Goal: Task Accomplishment & Management: Complete application form

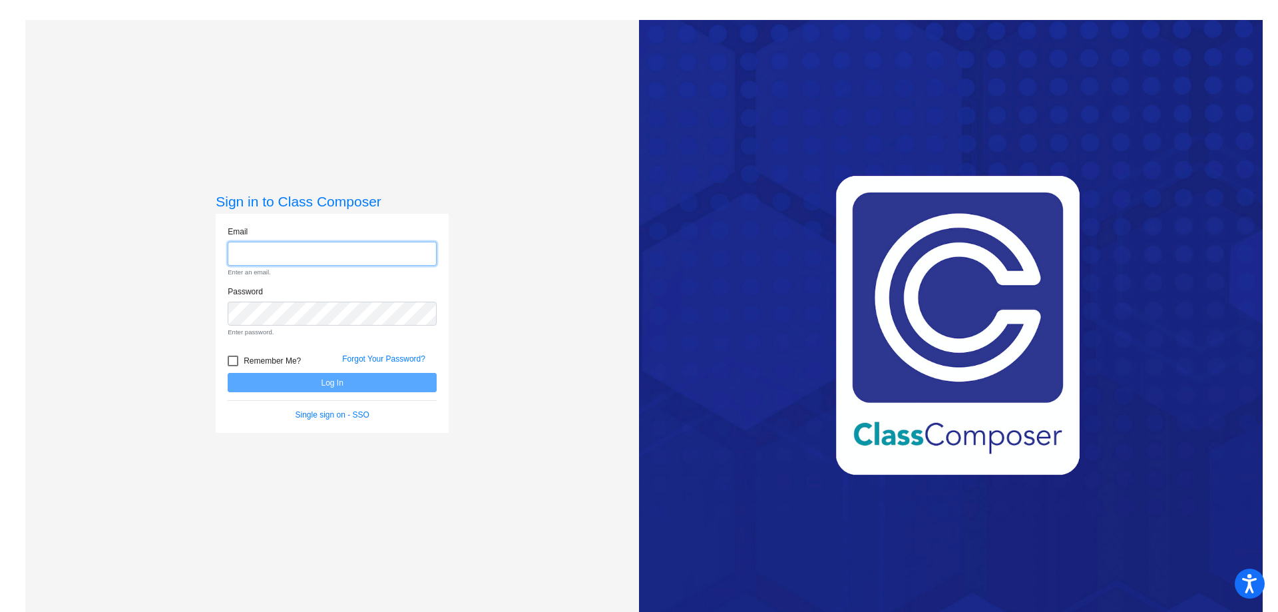
click at [252, 249] on input "email" at bounding box center [332, 254] width 209 height 25
type input "[EMAIL_ADDRESS][DOMAIN_NAME]"
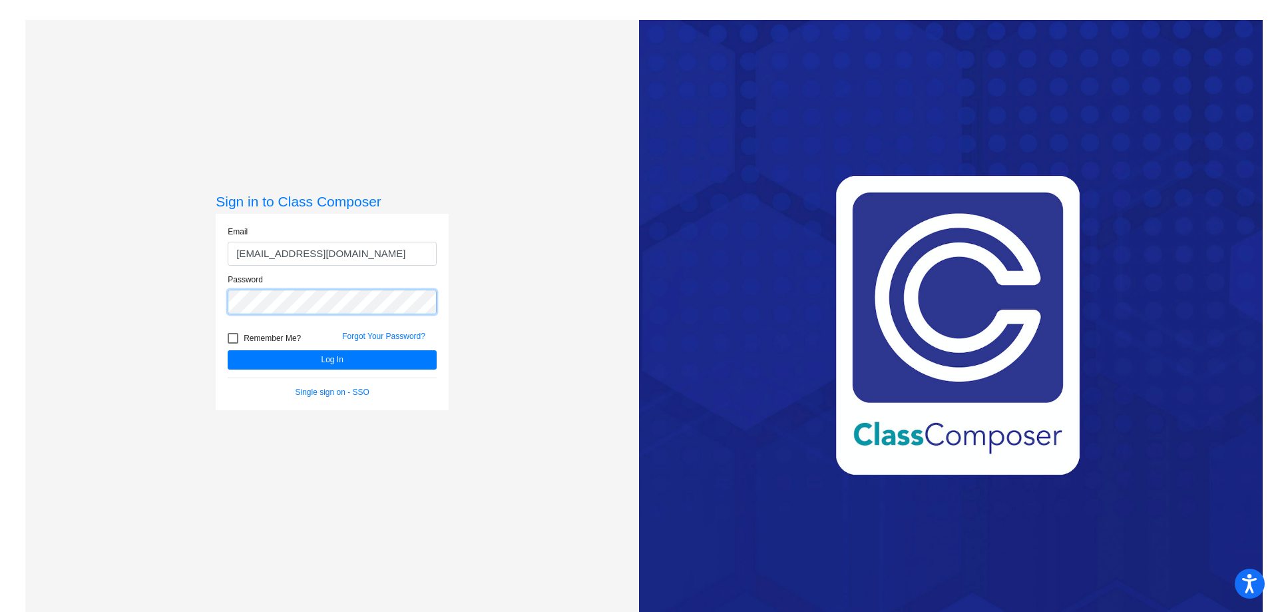
click at [228, 350] on button "Log In" at bounding box center [332, 359] width 209 height 19
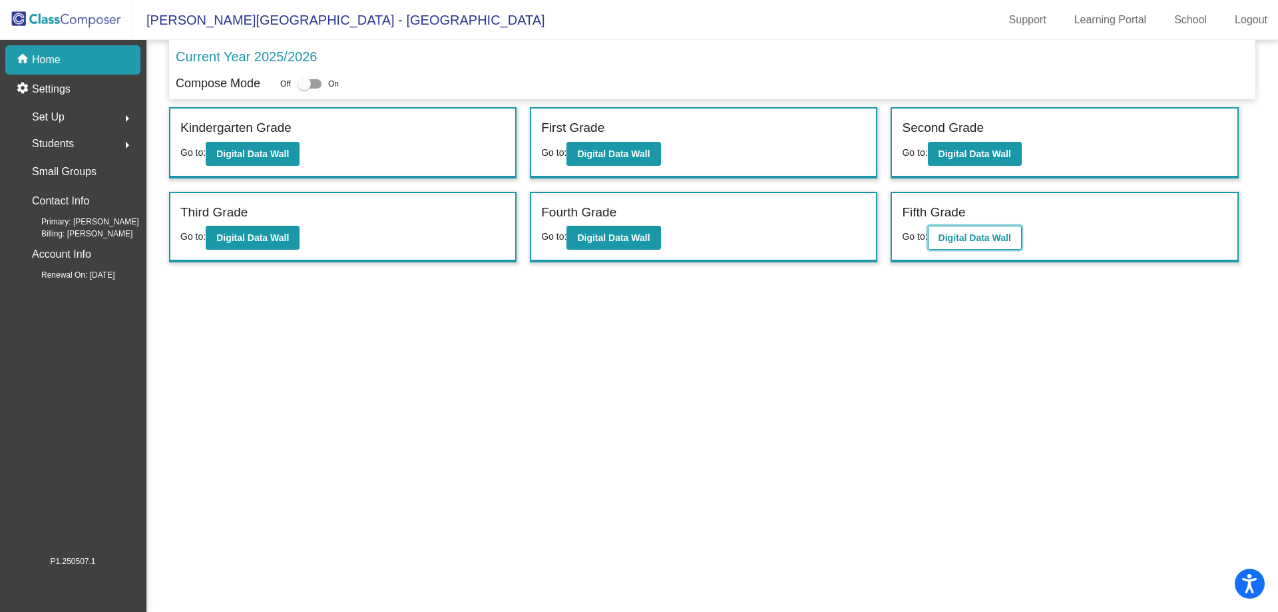
click at [970, 228] on button "Digital Data Wall" at bounding box center [975, 238] width 94 height 24
click at [283, 235] on b "Digital Data Wall" at bounding box center [252, 237] width 73 height 11
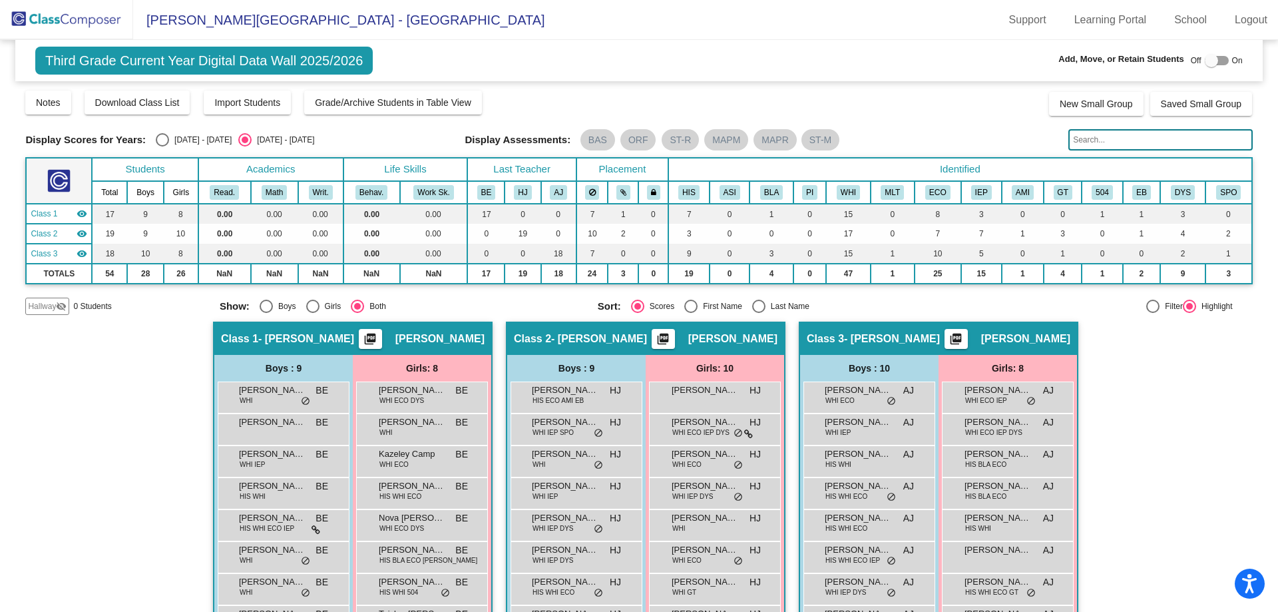
click at [306, 335] on div "Class 1 - [PERSON_NAME] picture_as_pdf [PERSON_NAME]" at bounding box center [352, 339] width 277 height 32
click at [1205, 59] on div at bounding box center [1211, 60] width 13 height 13
checkbox input "true"
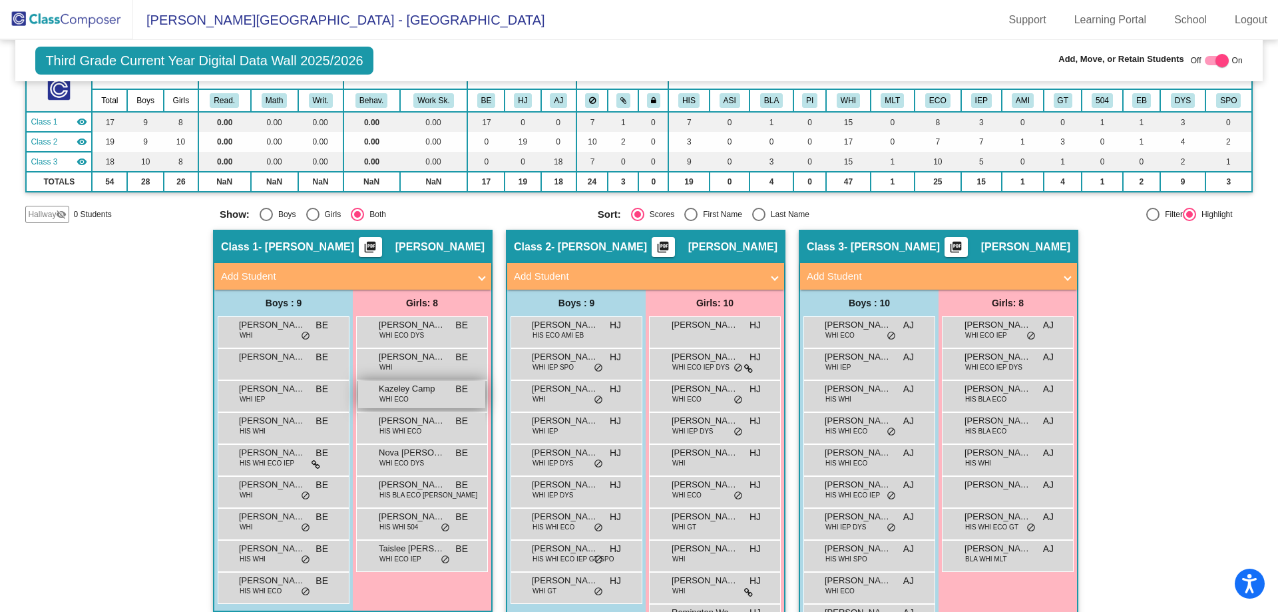
scroll to position [133, 0]
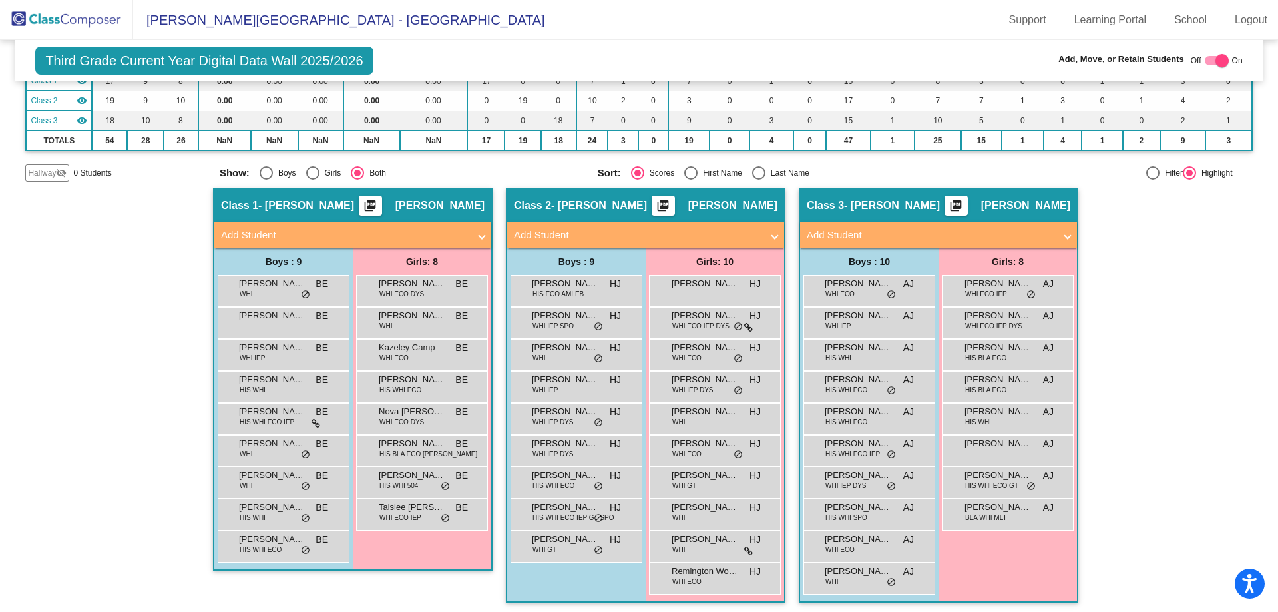
click at [473, 235] on span "Add Student" at bounding box center [350, 235] width 258 height 15
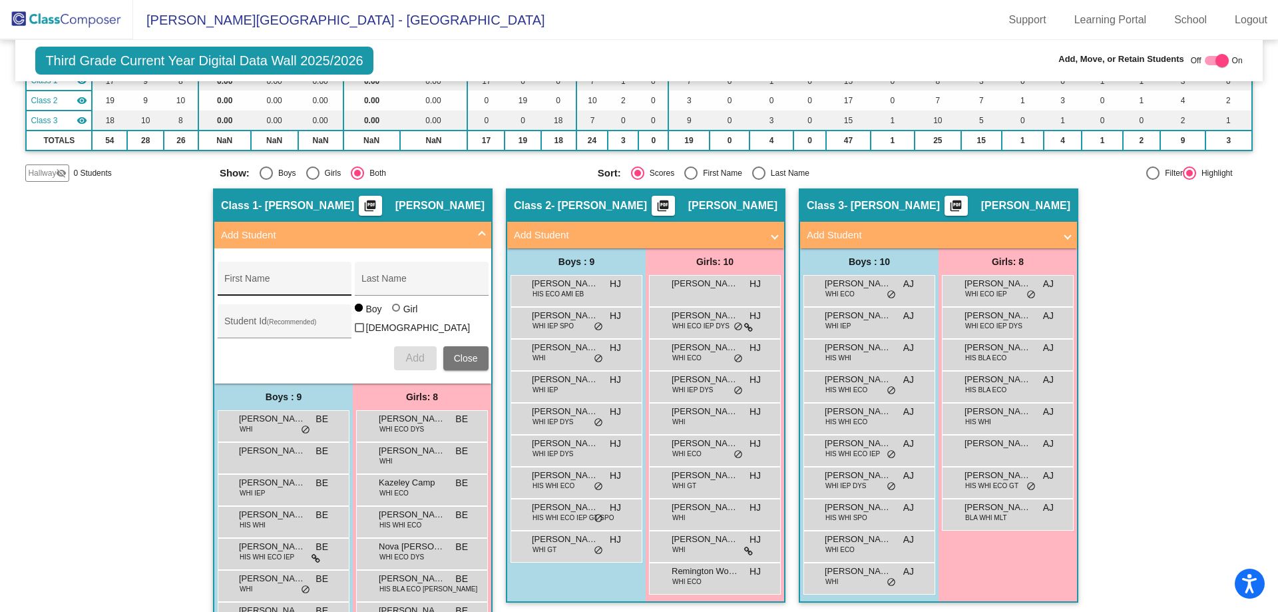
click at [240, 278] on div "First Name" at bounding box center [284, 282] width 120 height 27
type input "Titan"
type input "[PERSON_NAME]"
type input "957193"
click at [415, 352] on span "Add" at bounding box center [414, 357] width 19 height 11
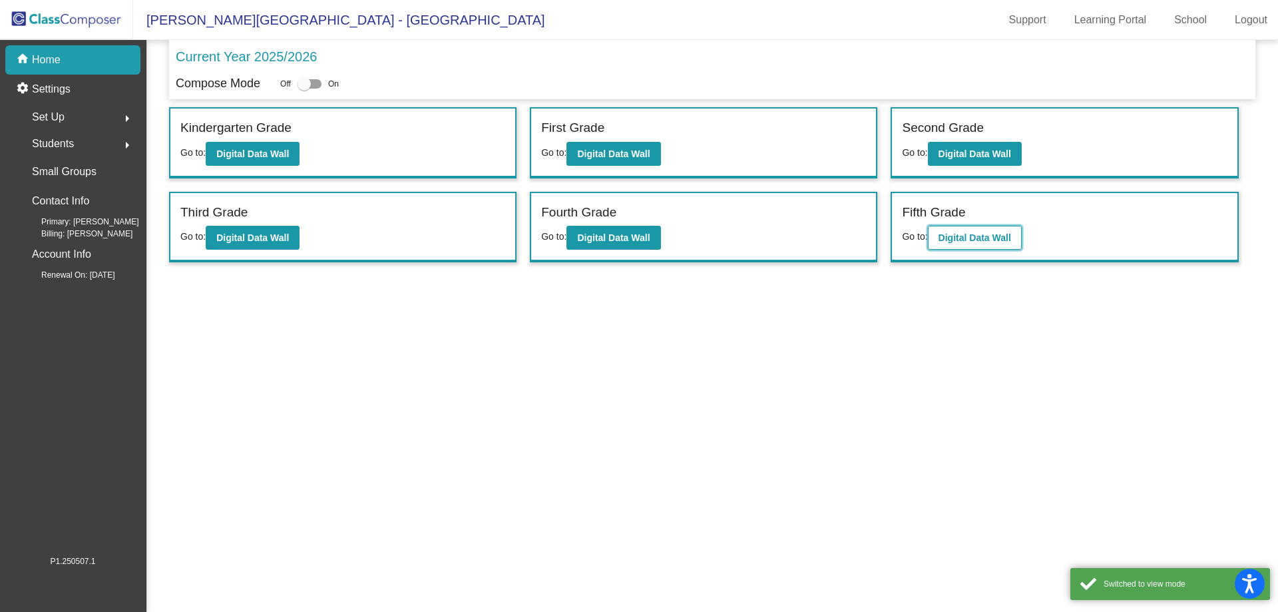
click at [985, 231] on button "Digital Data Wall" at bounding box center [975, 238] width 94 height 24
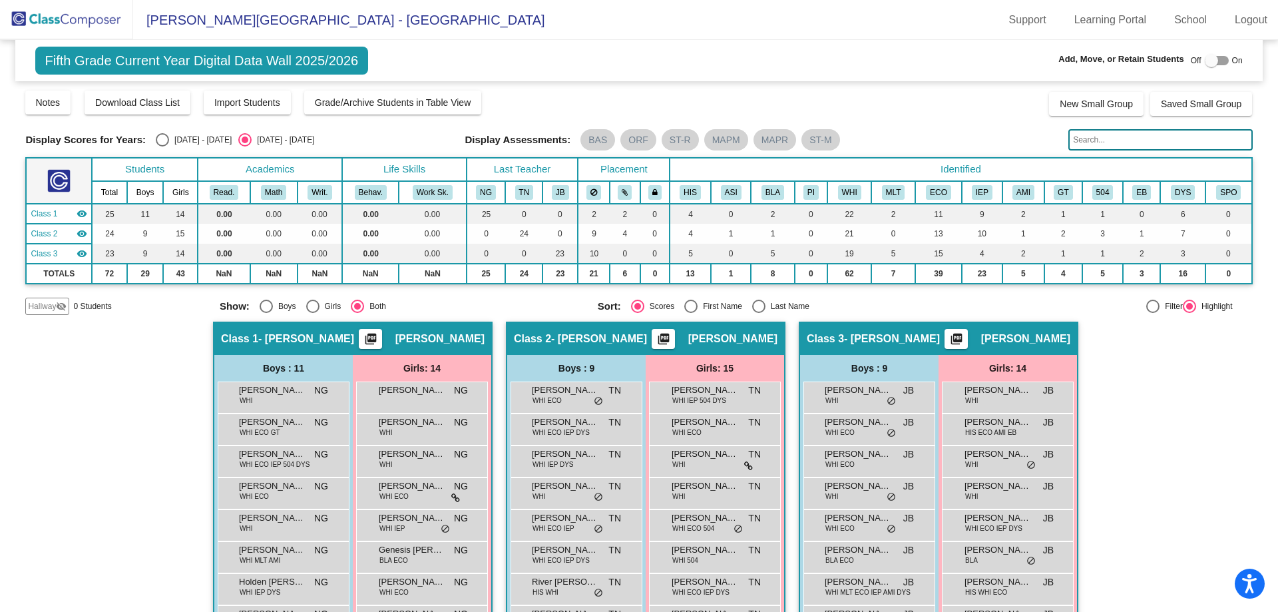
click at [1208, 59] on div at bounding box center [1211, 60] width 13 height 13
checkbox input "true"
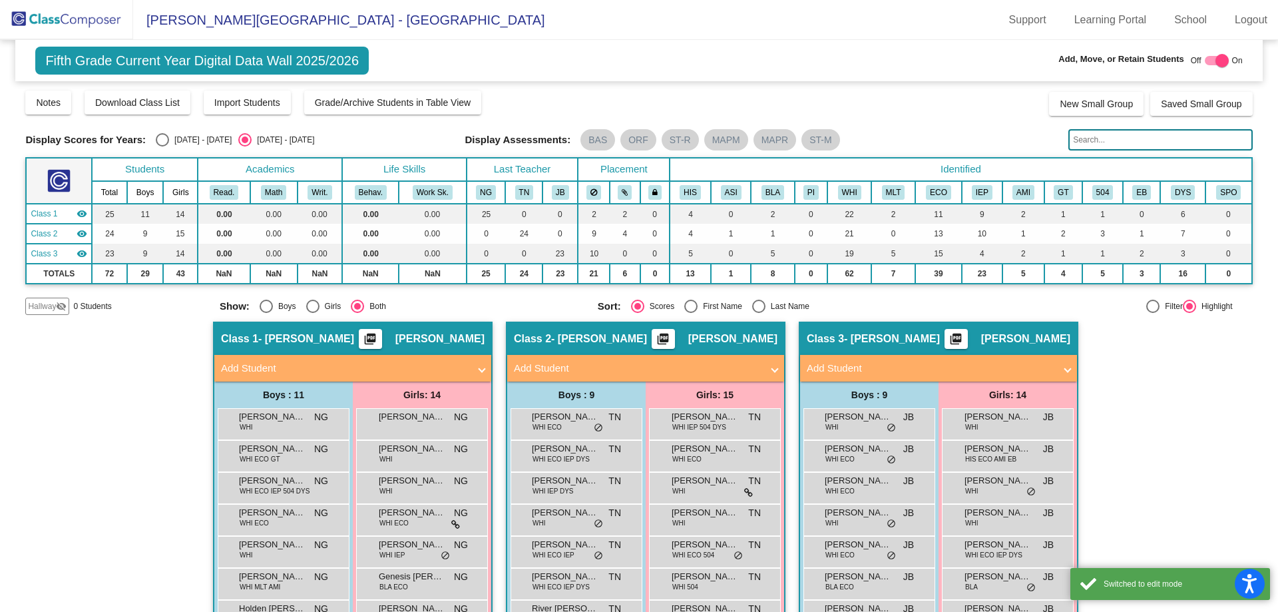
click at [724, 369] on mat-panel-title "Add Student" at bounding box center [638, 368] width 248 height 15
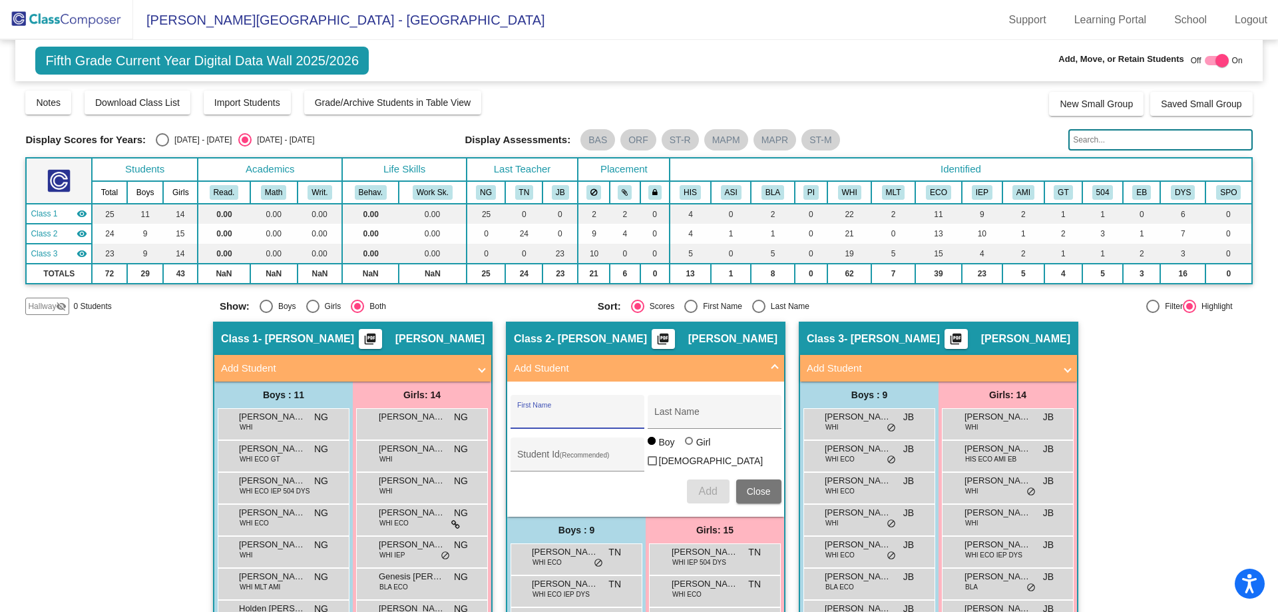
click at [593, 413] on input "First Name" at bounding box center [577, 416] width 120 height 11
type input "[PERSON_NAME]"
click at [544, 461] on input "Student Id (Recommended)" at bounding box center [577, 459] width 120 height 11
type input "957192"
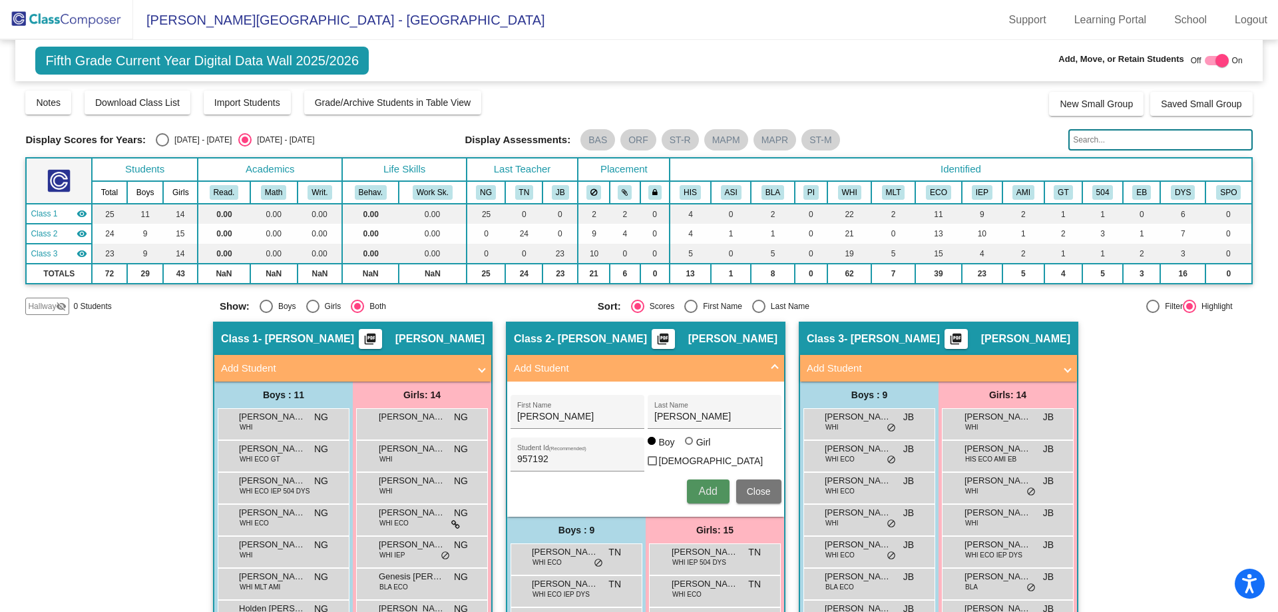
click at [694, 485] on button "Add" at bounding box center [708, 491] width 43 height 24
click at [955, 365] on mat-panel-title "Add Student" at bounding box center [931, 368] width 248 height 15
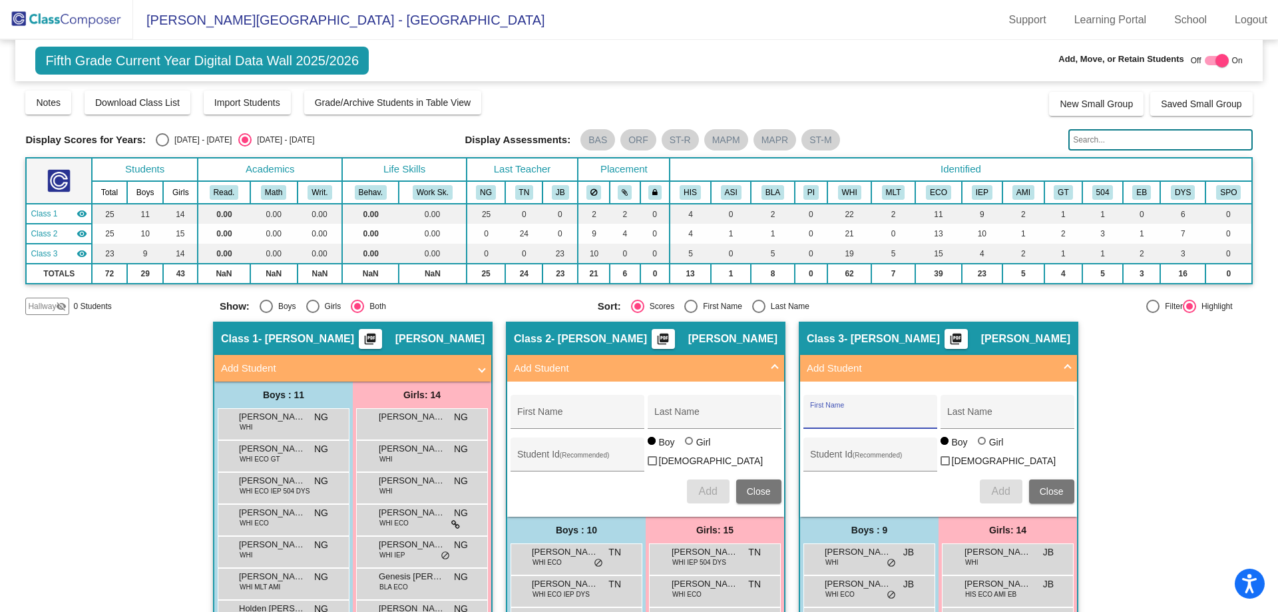
click at [892, 412] on input "First Name" at bounding box center [870, 416] width 120 height 11
type input "Madalynn"
type input "[PERSON_NAME]"
type input "957202"
click at [979, 445] on div at bounding box center [982, 441] width 8 height 8
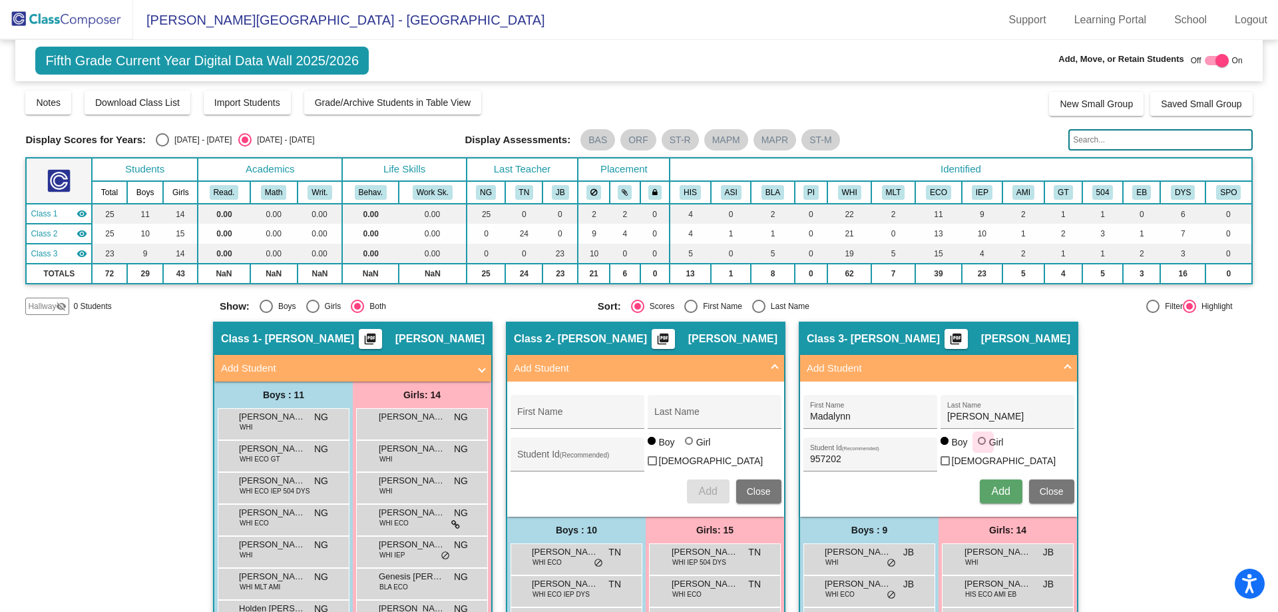
click at [982, 448] on input "Girl" at bounding box center [982, 447] width 1 height 1
radio input "true"
click at [996, 489] on span "Add" at bounding box center [1000, 490] width 19 height 11
click at [596, 413] on input "First Name" at bounding box center [577, 416] width 120 height 11
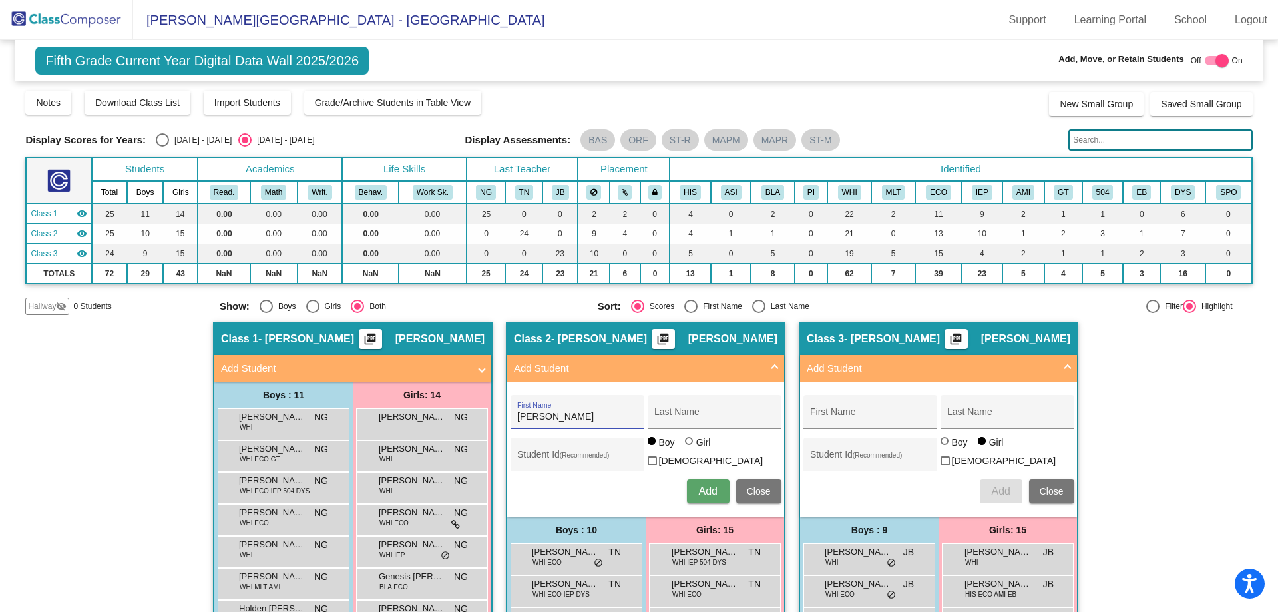
type input "[PERSON_NAME]"
click at [528, 455] on input "Student Id (Recommended)" at bounding box center [577, 459] width 120 height 11
type input "957203"
drag, startPoint x: 685, startPoint y: 449, endPoint x: 692, endPoint y: 471, distance: 22.5
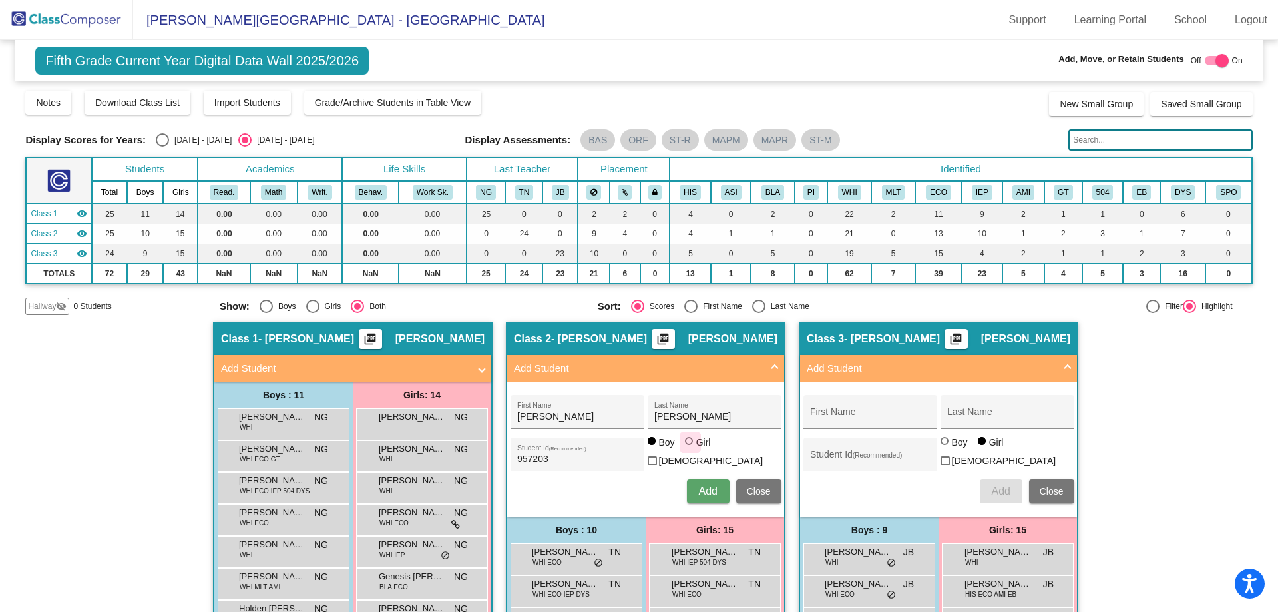
click at [685, 447] on div at bounding box center [690, 442] width 11 height 11
click at [690, 448] on input "Girl" at bounding box center [690, 447] width 1 height 1
radio input "true"
click at [707, 487] on span "Add" at bounding box center [707, 490] width 19 height 11
